Goal: Task Accomplishment & Management: Manage account settings

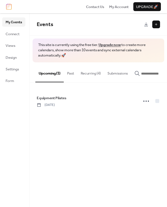
click at [85, 75] on button "Recurring (4)" at bounding box center [90, 71] width 27 height 19
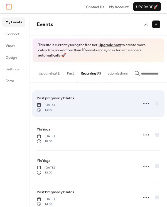
click at [50, 99] on span "Post pregnancy Pilates" at bounding box center [55, 99] width 37 height 6
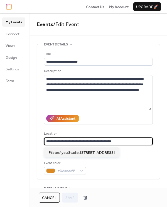
drag, startPoint x: 119, startPoint y: 142, endPoint x: 41, endPoint y: 142, distance: 77.8
click at [41, 142] on div "**********" at bounding box center [98, 111] width 122 height 135
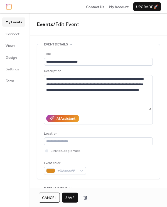
click at [40, 151] on div "**********" at bounding box center [98, 111] width 122 height 135
click at [48, 152] on div at bounding box center [46, 151] width 3 height 3
click at [46, 152] on icon at bounding box center [47, 151] width 2 height 2
click at [105, 161] on div "**********" at bounding box center [98, 113] width 109 height 124
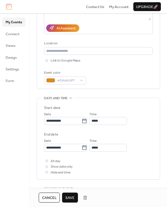
scroll to position [107, 0]
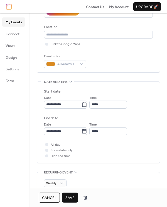
click at [69, 198] on span "Save" at bounding box center [69, 199] width 9 height 6
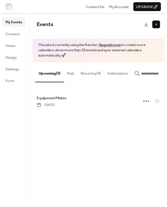
click at [91, 74] on button "Recurring (4)" at bounding box center [90, 71] width 27 height 19
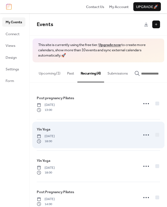
click at [55, 139] on span "Tuesday, September 16, 2025" at bounding box center [46, 136] width 18 height 5
click at [128, 136] on div "Yin Yoga Tuesday, September 16, 2025 18:00" at bounding box center [86, 135] width 98 height 17
click at [49, 138] on span "Tuesday, September 16, 2025" at bounding box center [46, 136] width 18 height 5
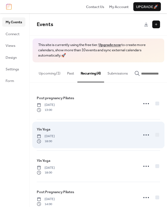
click at [39, 132] on span "Yin Yoga" at bounding box center [44, 130] width 14 height 6
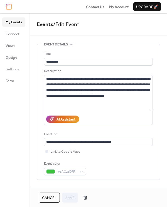
click at [39, 132] on div "**********" at bounding box center [98, 112] width 122 height 136
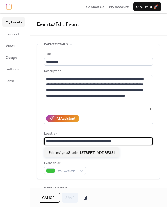
drag, startPoint x: 118, startPoint y: 141, endPoint x: 35, endPoint y: 139, distance: 82.8
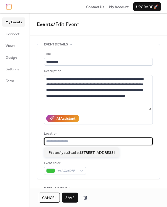
click at [70, 197] on span "Save" at bounding box center [69, 199] width 9 height 6
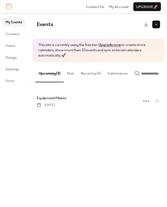
click at [92, 72] on button "Recurring (4)" at bounding box center [90, 71] width 27 height 19
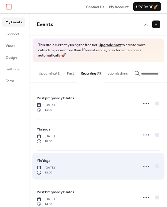
click at [55, 167] on span "Thursday, September 18, 2025" at bounding box center [46, 168] width 18 height 5
click at [43, 166] on span "Thursday, September 18, 2025" at bounding box center [46, 168] width 18 height 5
click at [42, 161] on span "Yin Yoga" at bounding box center [44, 161] width 14 height 6
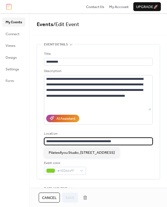
drag, startPoint x: 117, startPoint y: 143, endPoint x: 32, endPoint y: 145, distance: 85.0
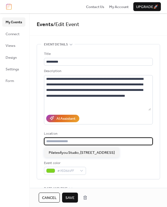
click at [71, 199] on span "Save" at bounding box center [69, 199] width 9 height 6
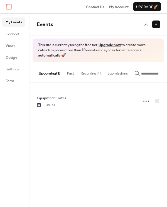
click at [93, 73] on button "Recurring (4)" at bounding box center [90, 71] width 27 height 19
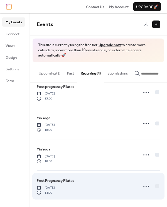
scroll to position [11, 0]
click at [55, 188] on span "Sunday, September 21, 2025" at bounding box center [46, 188] width 18 height 5
click at [42, 185] on div "Post Pregnancy Pilates Sunday, September 21, 2025 14:00" at bounding box center [86, 186] width 98 height 17
click at [42, 181] on span "Post Pregnancy Pilates" at bounding box center [55, 182] width 37 height 6
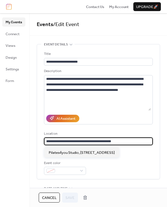
drag, startPoint x: 117, startPoint y: 141, endPoint x: 41, endPoint y: 141, distance: 76.1
click at [41, 141] on div "**********" at bounding box center [98, 111] width 122 height 135
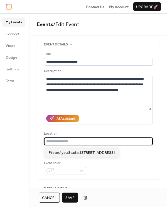
click at [73, 196] on span "Save" at bounding box center [69, 199] width 9 height 6
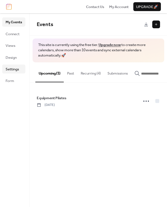
click at [13, 69] on span "Settings" at bounding box center [12, 70] width 13 height 6
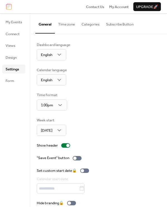
click at [93, 25] on button "Categories" at bounding box center [90, 22] width 24 height 19
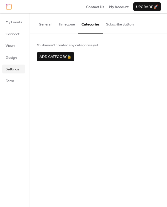
click at [111, 24] on button "Subscribe Button" at bounding box center [119, 22] width 34 height 19
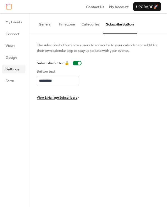
click at [66, 24] on button "Time zone" at bounding box center [66, 22] width 23 height 19
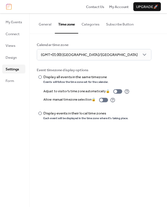
click at [45, 25] on button "General" at bounding box center [44, 22] width 19 height 19
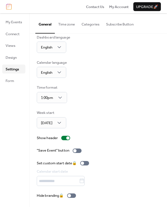
scroll to position [7, 0]
click at [101, 141] on div "Dashboard language English Calendar language English Time format 1:00pm Week st…" at bounding box center [98, 117] width 123 height 164
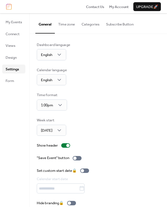
scroll to position [0, 0]
click at [121, 6] on span "My Account" at bounding box center [118, 7] width 19 height 6
click at [12, 58] on span "Design" at bounding box center [11, 58] width 11 height 6
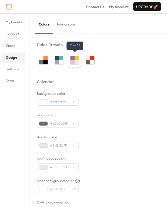
click at [74, 60] on div at bounding box center [72, 62] width 4 height 4
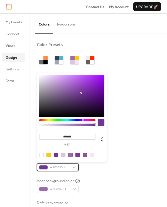
click at [74, 166] on div "#703593FF" at bounding box center [58, 168] width 42 height 8
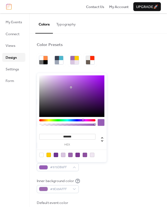
drag, startPoint x: 81, startPoint y: 93, endPoint x: 71, endPoint y: 87, distance: 12.4
click at [71, 87] on div at bounding box center [71, 87] width 1 height 1
drag, startPoint x: 71, startPoint y: 87, endPoint x: 76, endPoint y: 92, distance: 7.3
click at [76, 92] on div at bounding box center [75, 92] width 1 height 1
drag, startPoint x: 76, startPoint y: 92, endPoint x: 80, endPoint y: 88, distance: 5.9
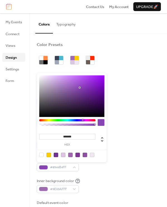
click at [80, 88] on div at bounding box center [79, 87] width 1 height 1
click at [69, 94] on div at bounding box center [71, 97] width 65 height 42
type input "*******"
click at [74, 91] on div at bounding box center [71, 97] width 65 height 42
click at [123, 173] on div "Background color #7E3794FF Text color #DAC6E1FF Border color #00000000 Inner bo…" at bounding box center [98, 153] width 123 height 124
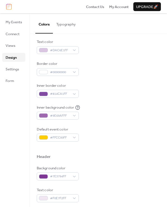
scroll to position [115, 0]
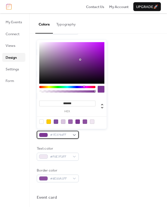
click at [74, 133] on div "#7E3794FF" at bounding box center [58, 135] width 42 height 8
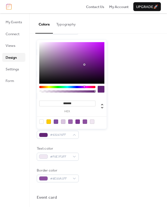
drag, startPoint x: 80, startPoint y: 59, endPoint x: 84, endPoint y: 64, distance: 6.0
click at [84, 64] on div at bounding box center [71, 63] width 65 height 42
drag, startPoint x: 84, startPoint y: 64, endPoint x: 84, endPoint y: 46, distance: 17.8
click at [84, 46] on div at bounding box center [84, 46] width 1 height 1
drag, startPoint x: 84, startPoint y: 46, endPoint x: 80, endPoint y: 54, distance: 9.3
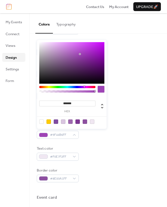
click at [80, 54] on div at bounding box center [79, 54] width 1 height 1
drag, startPoint x: 79, startPoint y: 54, endPoint x: 67, endPoint y: 58, distance: 12.9
click at [67, 58] on div at bounding box center [71, 63] width 65 height 42
click at [88, 73] on div at bounding box center [71, 63] width 65 height 42
drag, startPoint x: 88, startPoint y: 73, endPoint x: 59, endPoint y: 62, distance: 31.4
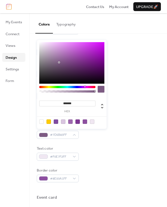
click at [59, 62] on div at bounding box center [58, 62] width 1 height 1
type input "*******"
drag, startPoint x: 58, startPoint y: 62, endPoint x: 58, endPoint y: 57, distance: 5.6
click at [58, 57] on div at bounding box center [71, 63] width 65 height 42
click at [132, 67] on div "Inner background color #9E69AFFF" at bounding box center [98, 70] width 123 height 15
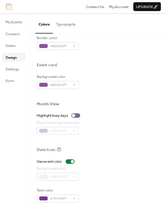
scroll to position [248, 0]
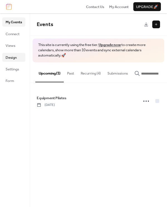
click at [13, 59] on span "Design" at bounding box center [11, 58] width 11 height 6
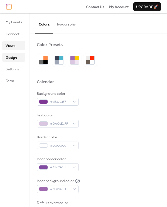
click at [12, 46] on span "Views" at bounding box center [11, 46] width 10 height 6
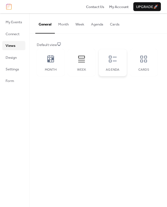
click at [110, 58] on icon at bounding box center [113, 59] width 8 height 7
click at [144, 60] on icon at bounding box center [143, 59] width 7 height 7
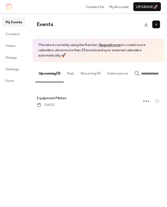
click at [91, 74] on button "Recurring (4)" at bounding box center [90, 71] width 27 height 19
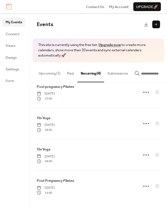
scroll to position [11, 0]
click at [10, 68] on span "Settings" at bounding box center [12, 70] width 13 height 6
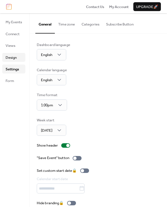
click at [10, 57] on span "Design" at bounding box center [11, 58] width 11 height 6
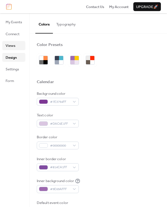
click at [10, 45] on span "Views" at bounding box center [11, 46] width 10 height 6
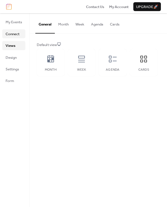
click at [12, 35] on span "Connect" at bounding box center [13, 34] width 14 height 6
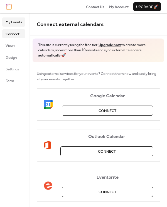
click at [14, 22] on span "My Events" at bounding box center [14, 22] width 16 height 6
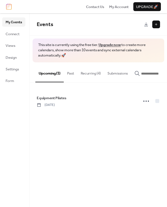
click at [97, 72] on button "Recurring (4)" at bounding box center [90, 71] width 27 height 19
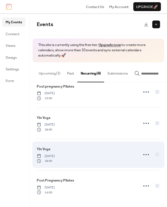
scroll to position [11, 0]
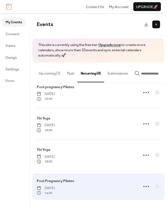
click at [89, 185] on div "Post Pregnancy Pilates Sunday, September 21, 2025 14:00" at bounding box center [86, 186] width 98 height 17
click at [42, 188] on span "Sunday, September 21, 2025" at bounding box center [46, 188] width 18 height 5
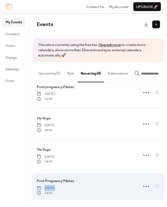
click at [42, 181] on span "Post Pregnancy Pilates" at bounding box center [55, 182] width 37 height 6
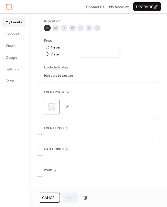
scroll to position [311, 0]
click at [49, 109] on icon at bounding box center [51, 106] width 9 height 9
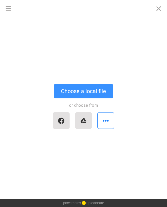
click at [81, 92] on button "Choose a local file" at bounding box center [83, 91] width 59 height 14
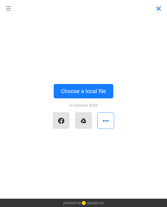
click at [158, 7] on button "Close" at bounding box center [158, 8] width 17 height 17
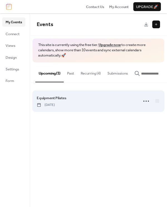
click at [55, 106] on span "[DATE]" at bounding box center [46, 105] width 18 height 5
click at [41, 106] on icon at bounding box center [39, 105] width 4 height 4
click at [41, 99] on span "Equipment Pilates" at bounding box center [52, 99] width 30 height 6
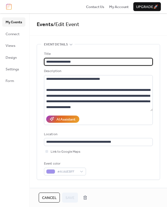
click at [41, 99] on div "**********" at bounding box center [98, 112] width 122 height 136
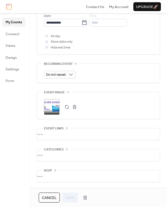
scroll to position [217, 0]
click at [52, 112] on div ";" at bounding box center [52, 107] width 16 height 16
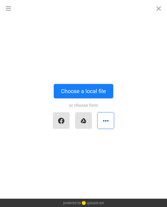
click at [39, 108] on div "or choose from" at bounding box center [84, 115] width 156 height 33
click at [160, 7] on button "Close" at bounding box center [158, 8] width 17 height 17
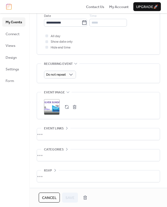
scroll to position [217, 0]
click at [50, 170] on span "RSVP" at bounding box center [48, 171] width 8 height 6
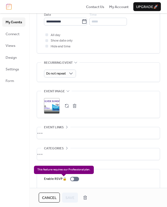
click at [75, 180] on div "Enable RSVP 🔒" at bounding box center [62, 180] width 37 height 6
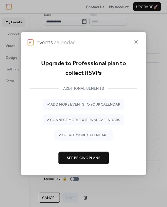
click at [84, 158] on span "See Pricing Plans" at bounding box center [84, 159] width 34 height 6
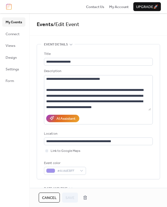
scroll to position [0, 0]
